Goal: Task Accomplishment & Management: Use online tool/utility

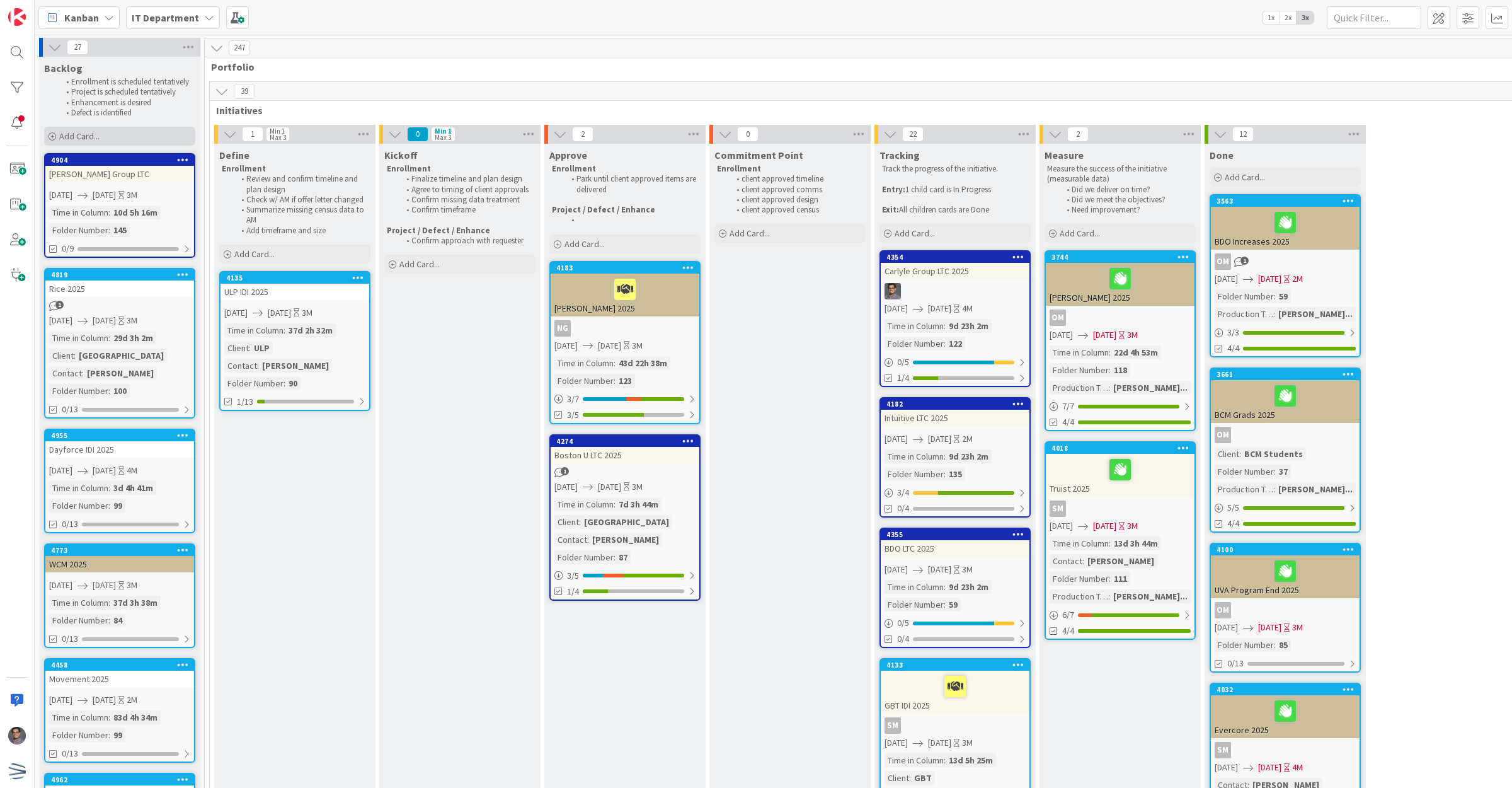
click at [123, 128] on div "Add Card..." at bounding box center [119, 137] width 151 height 19
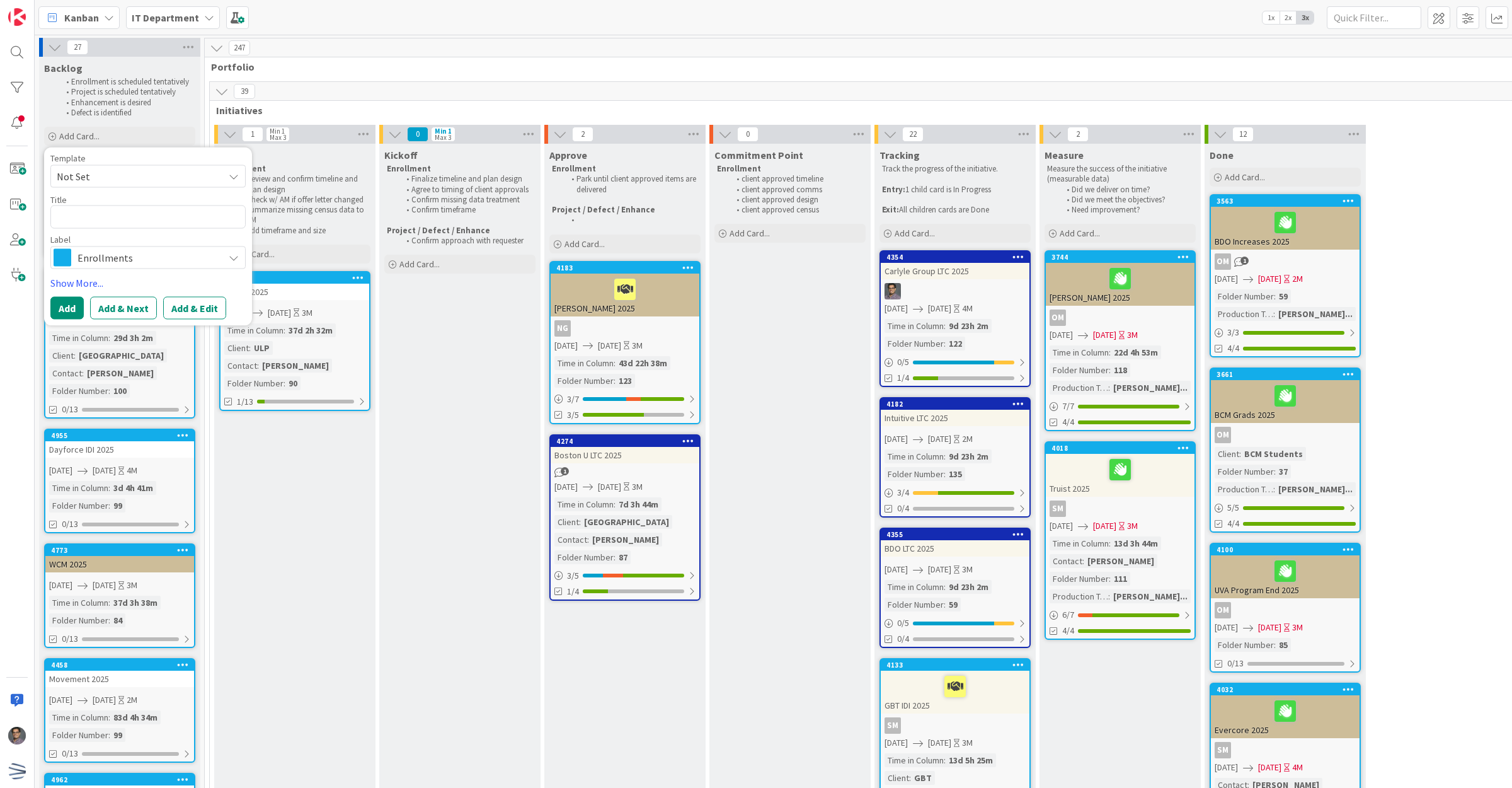
click at [158, 169] on span "Not Set" at bounding box center [135, 176] width 158 height 16
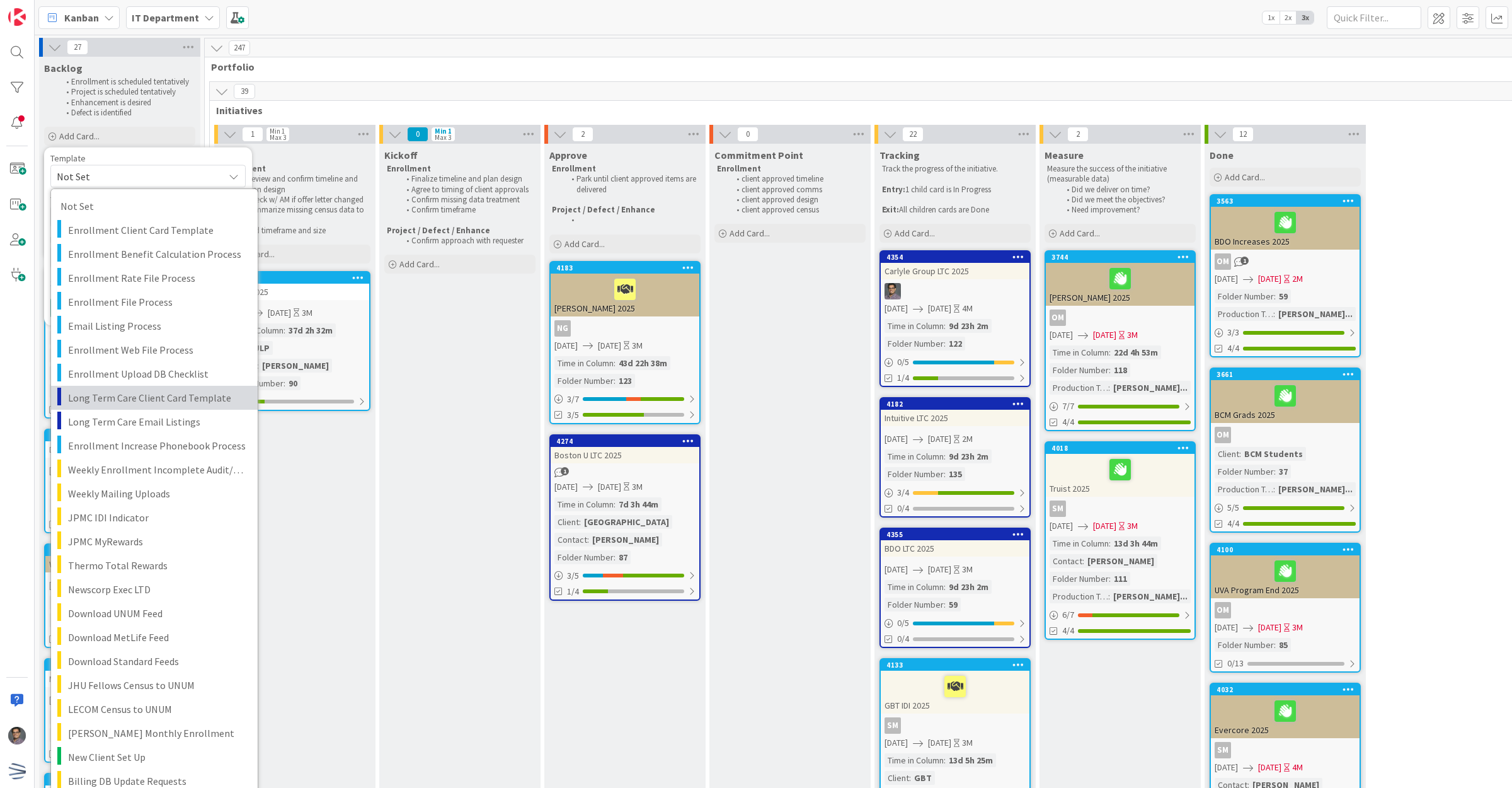
click at [155, 402] on span "Long Term Care Client Card Template" at bounding box center [158, 397] width 180 height 16
type textarea "x"
type textarea "Long Term Care Client Card Template"
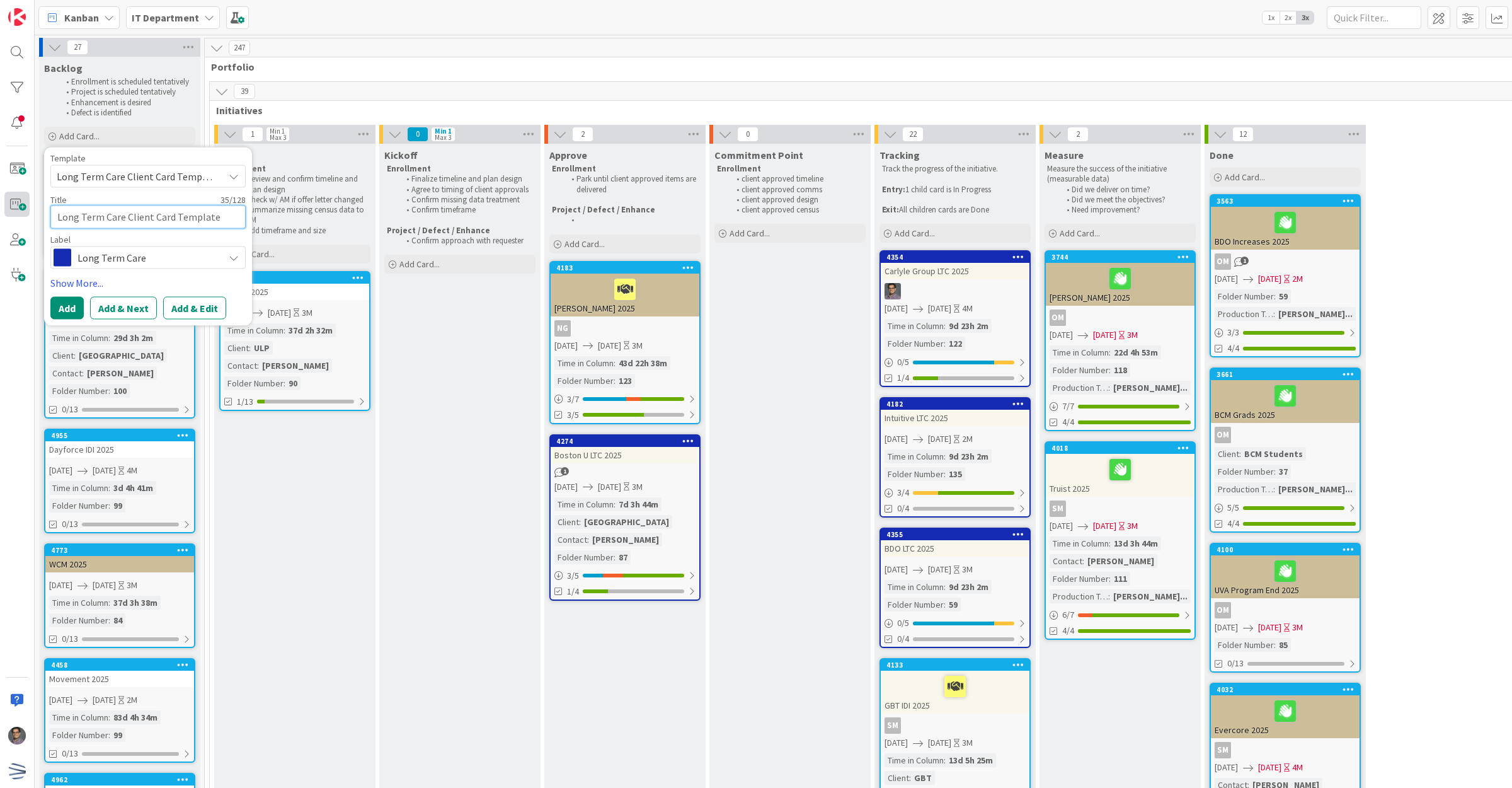
drag, startPoint x: 213, startPoint y: 216, endPoint x: 10, endPoint y: 216, distance: 203.0
click at [10, 216] on div "Kanban IT Department 1x 2x 3x 27 Backlog Enrollment is scheduled tentatively Pr…" at bounding box center [756, 394] width 1512 height 788
type textarea "x"
type textarea "P"
type textarea "x"
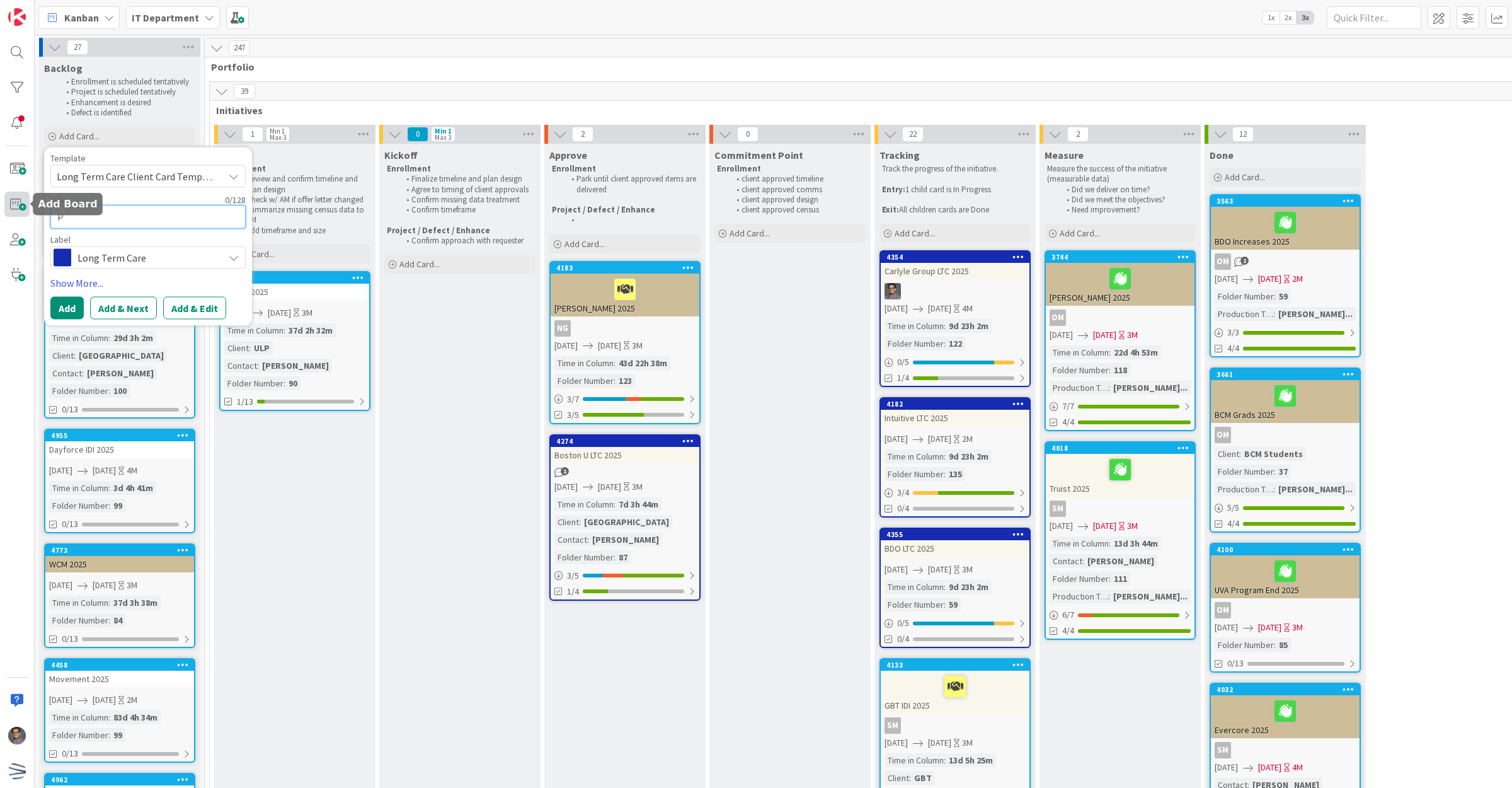
type textarea "Ph"
type textarea "x"
type textarea "Phi"
type textarea "x"
type textarea "Phil"
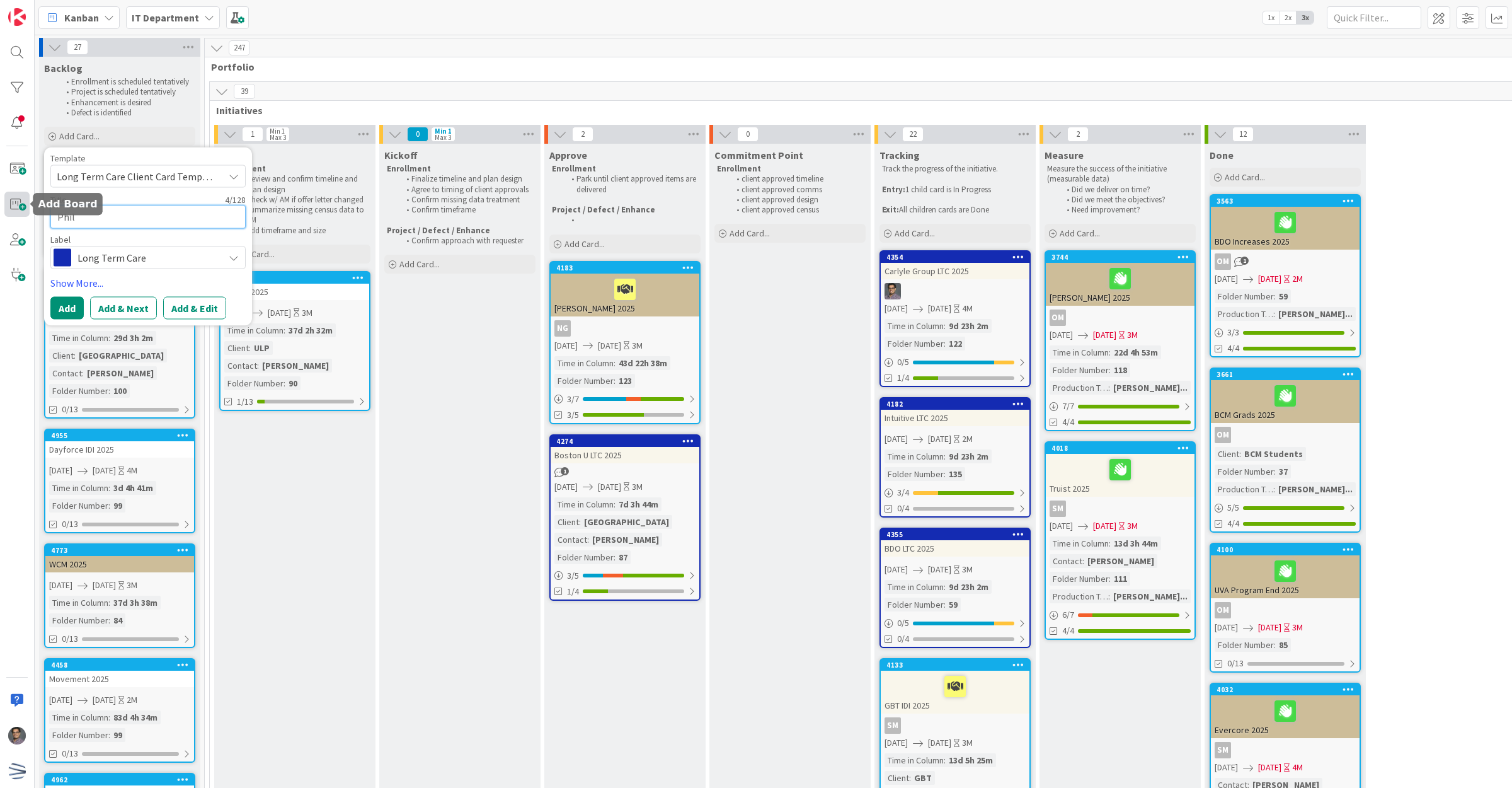
type textarea "x"
type textarea "Phil"
type textarea "x"
type textarea "Phi"
type textarea "x"
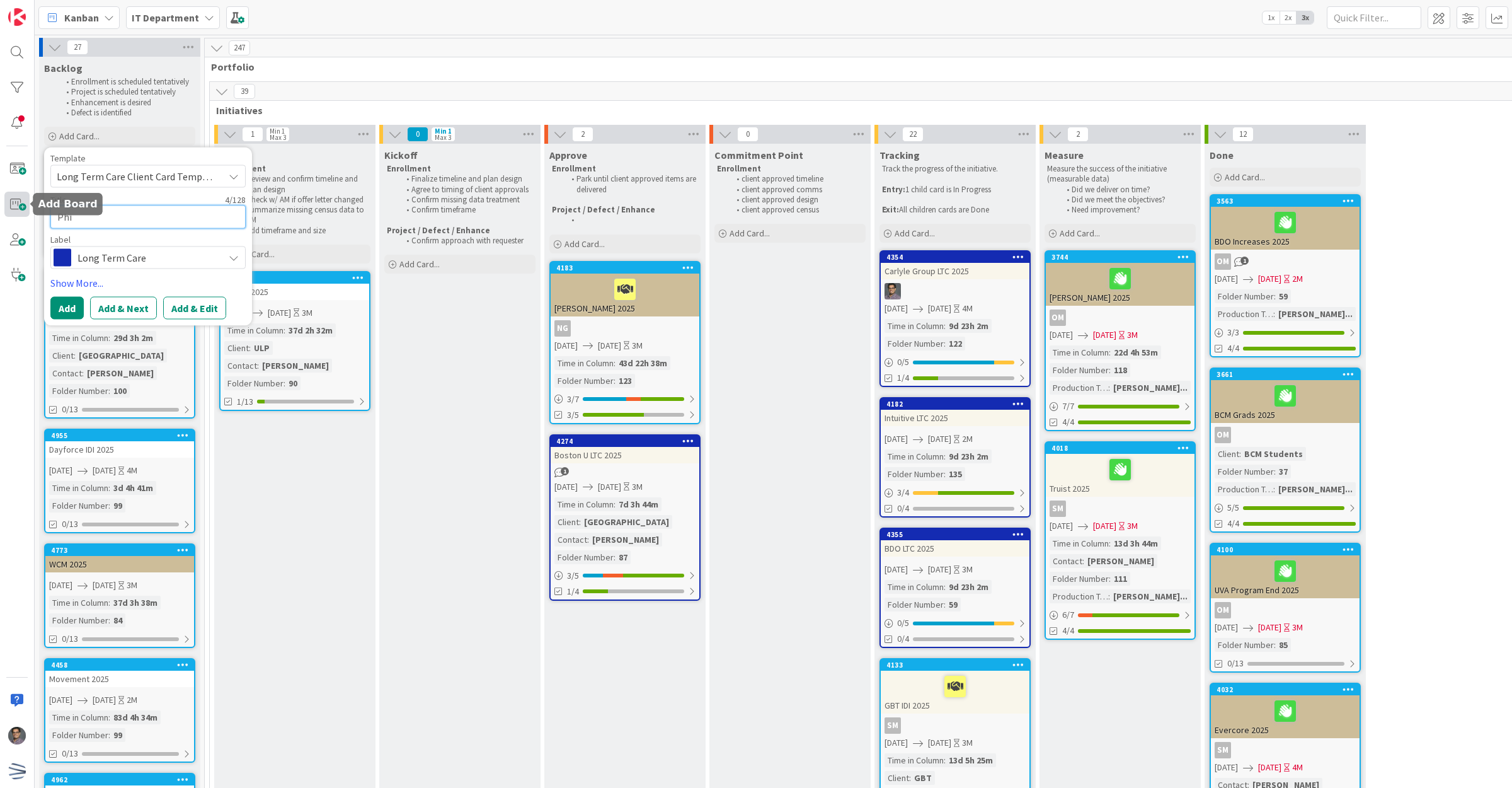
type textarea "Ph"
type textarea "x"
type textarea "Phi"
type textarea "x"
type textarea "Phil"
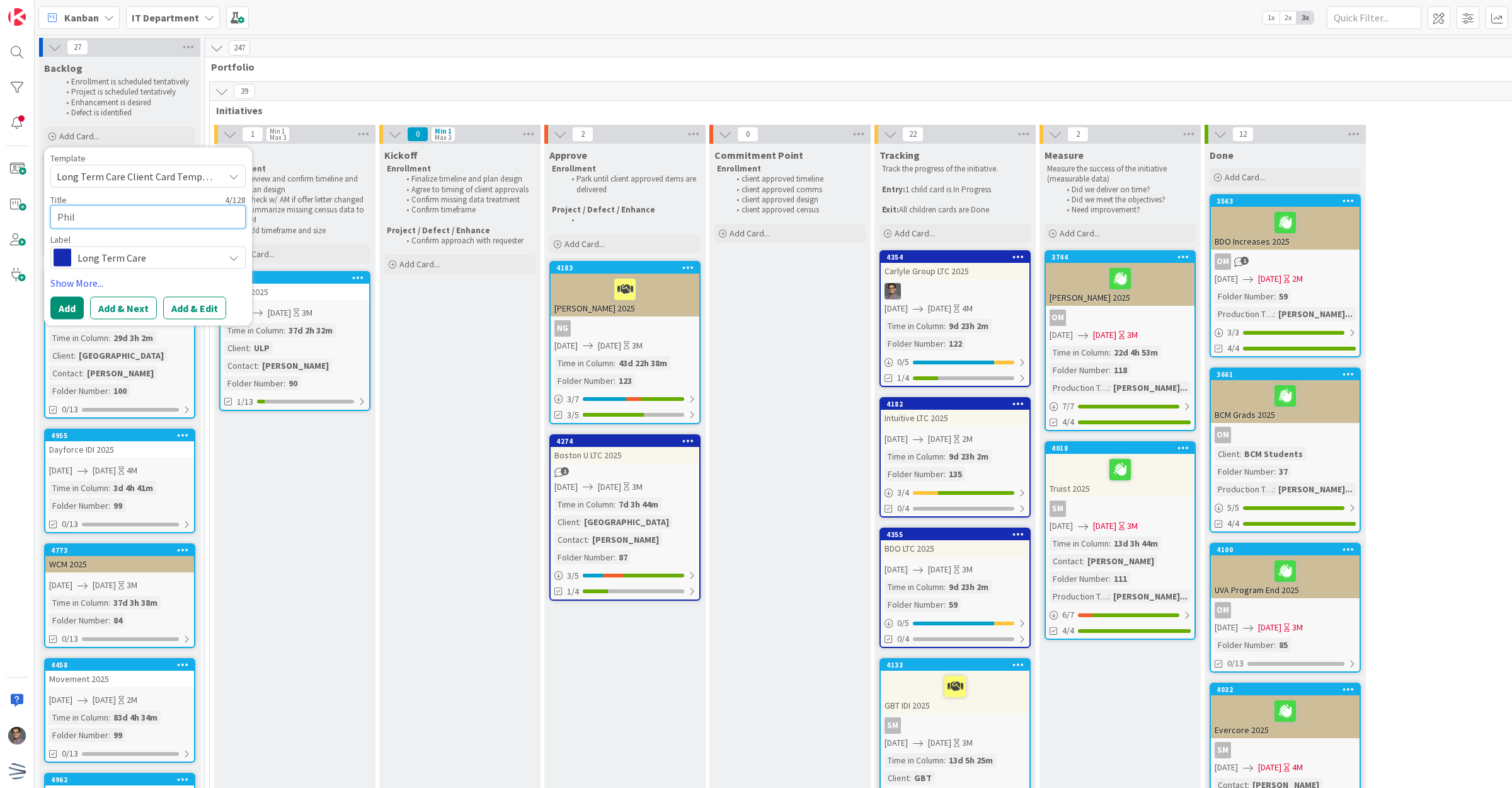
type textarea "x"
type textarea "Phill"
type textarea "x"
type textarea "Philli"
type textarea "x"
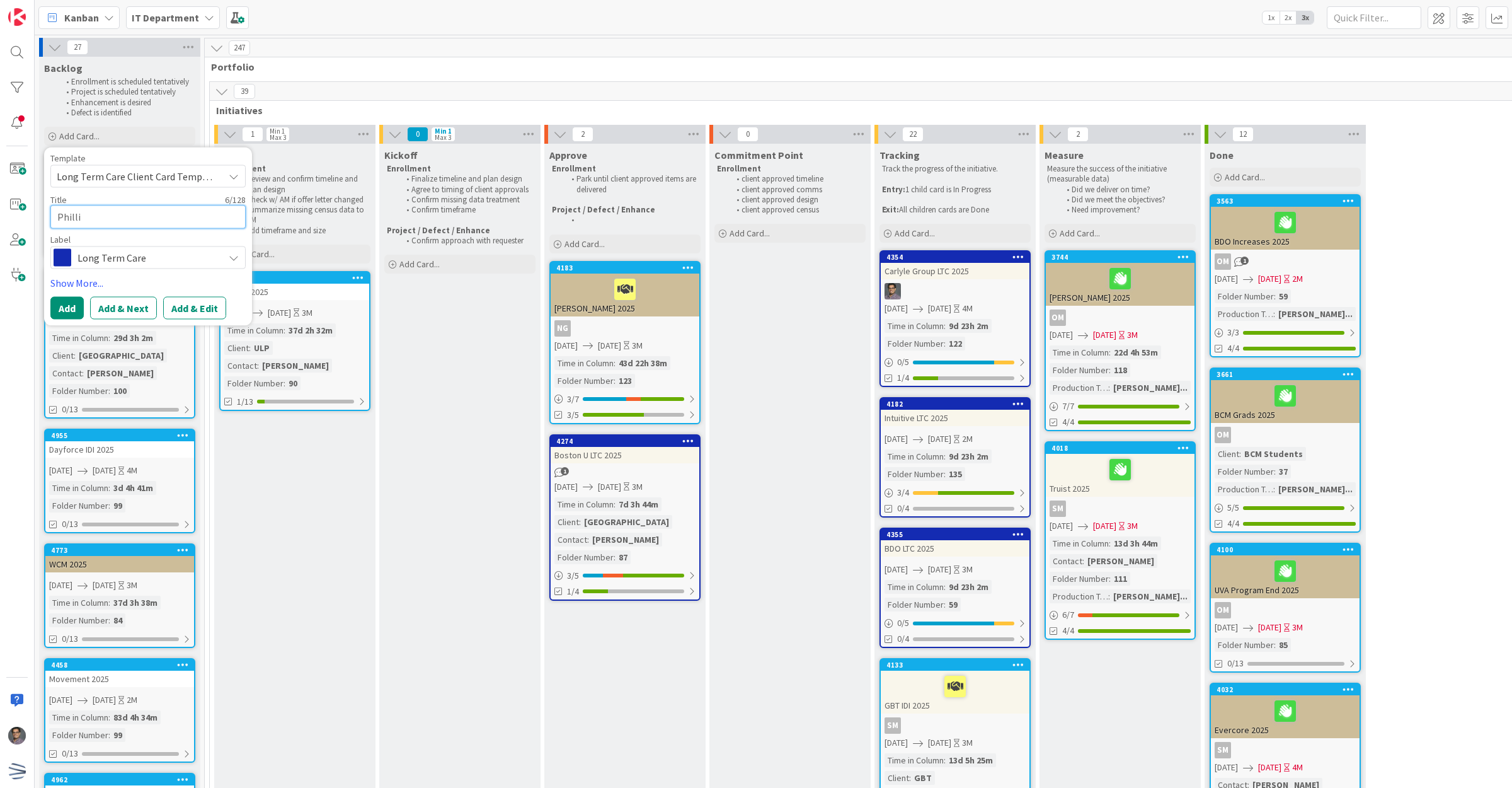
type textarea "[PERSON_NAME]"
type textarea "x"
type textarea "[PERSON_NAME]"
type textarea "x"
type textarea "[PERSON_NAME]"
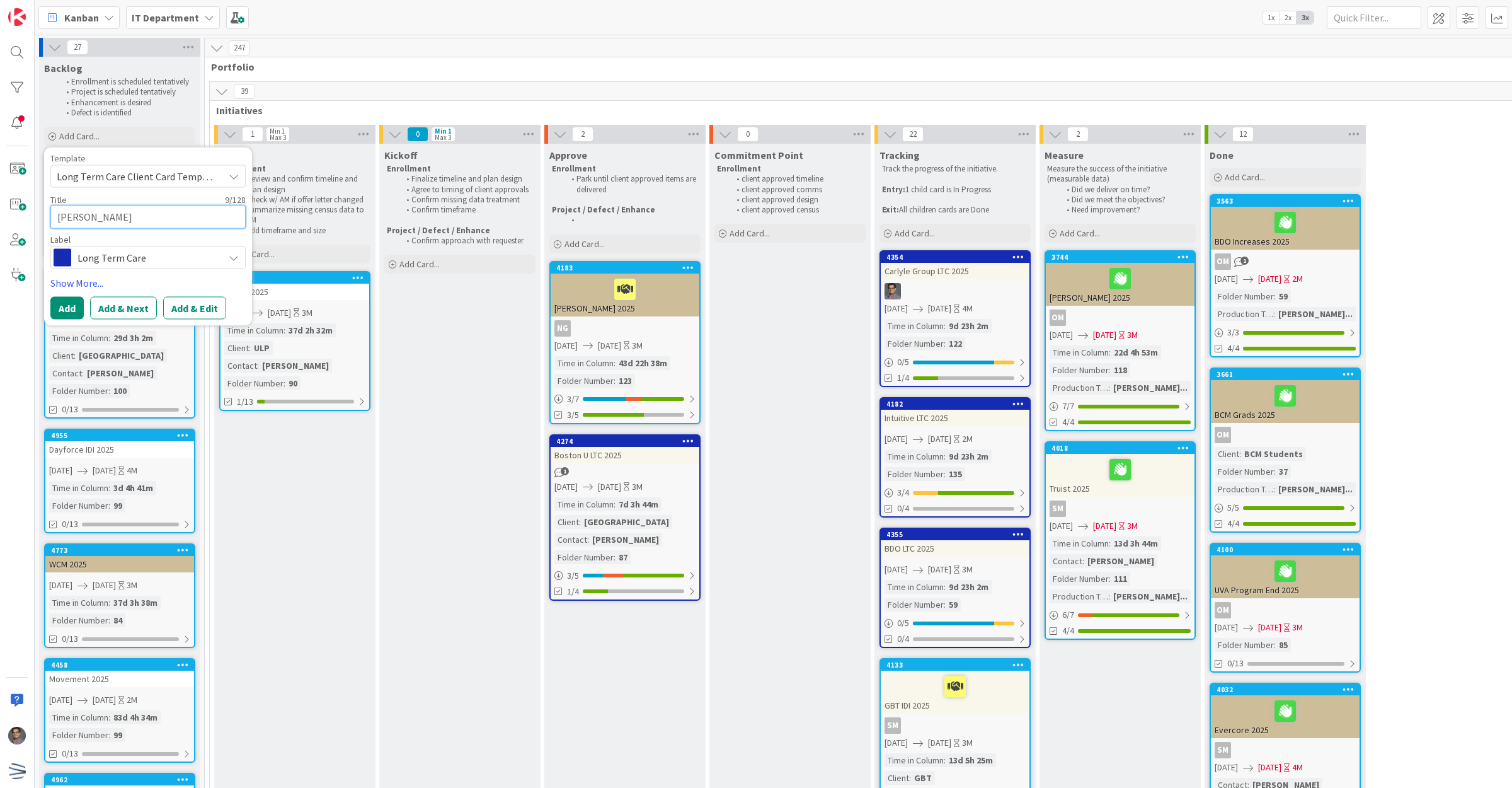
type textarea "x"
type textarea "[PERSON_NAME]"
type textarea "x"
type textarea "[PERSON_NAME]"
type textarea "x"
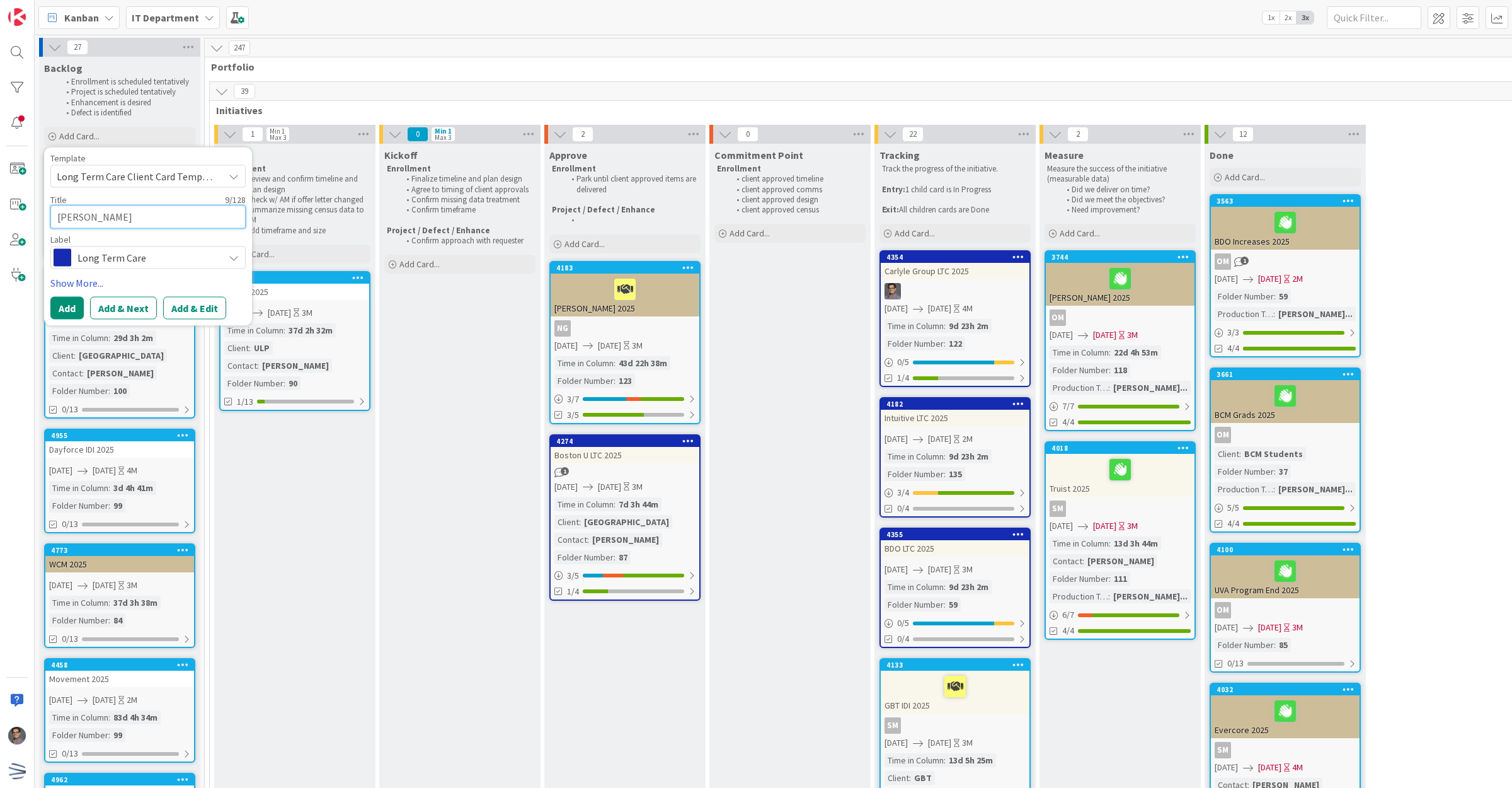
type textarea "[PERSON_NAME] 5"
type textarea "x"
type textarea "[PERSON_NAME]"
type textarea "x"
type textarea "[PERSON_NAME] 6"
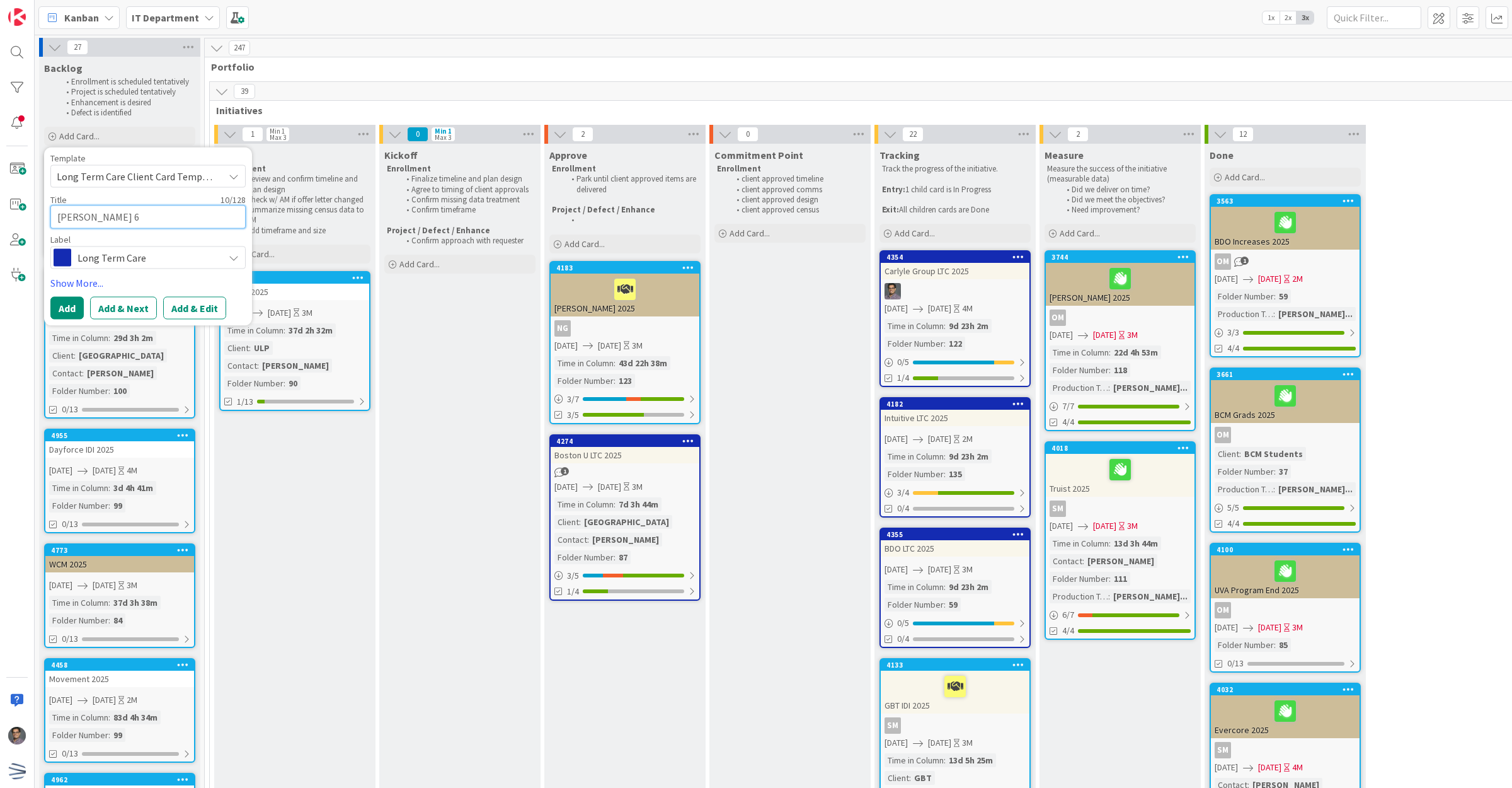
type textarea "x"
type textarea "[PERSON_NAME] 66"
